Goal: Navigation & Orientation: Find specific page/section

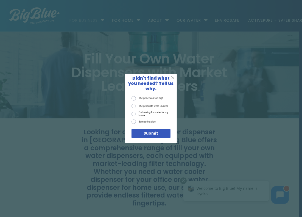
click at [171, 78] on span "X" at bounding box center [173, 77] width 4 height 5
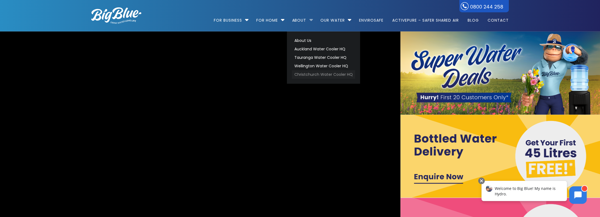
click at [326, 75] on link "Christchurch Water Cooler HQ" at bounding box center [323, 74] width 63 height 9
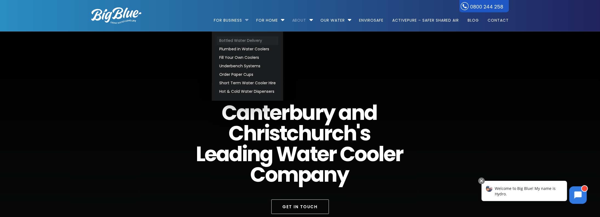
click at [233, 41] on link "Bottled Water Delivery" at bounding box center [247, 40] width 61 height 9
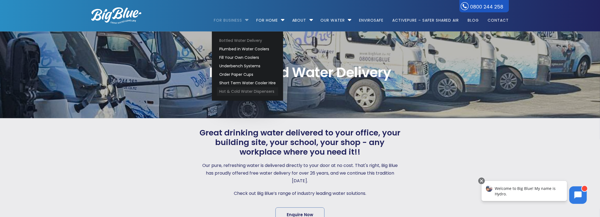
click at [245, 90] on link "Hot & Cold Water Dispensers" at bounding box center [247, 91] width 61 height 9
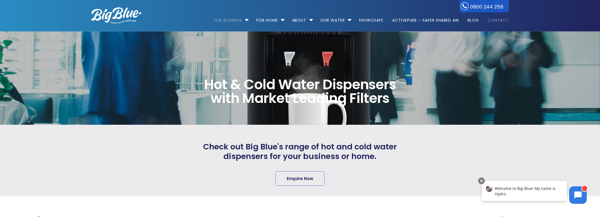
click at [501, 18] on link "Contact" at bounding box center [496, 17] width 25 height 35
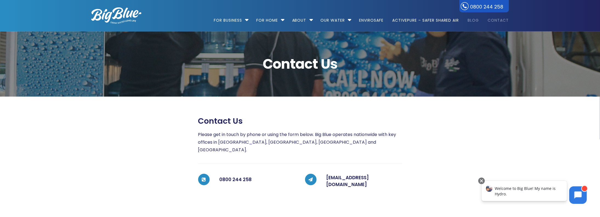
click at [475, 23] on link "Blog" at bounding box center [473, 17] width 19 height 35
